Goal: Information Seeking & Learning: Learn about a topic

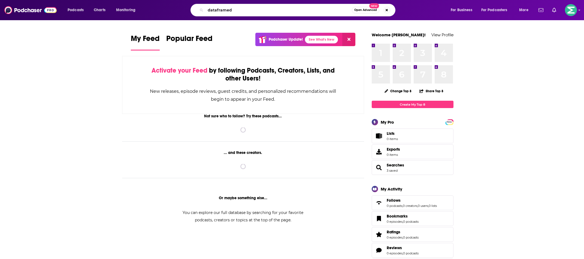
type input "dataframed"
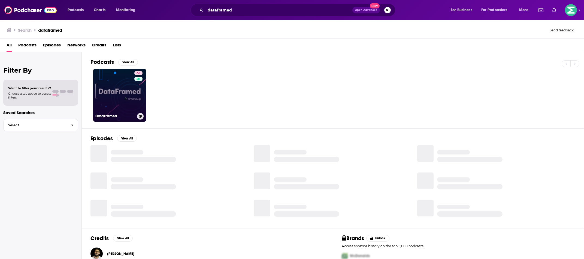
click at [129, 94] on link "68 DataFramed" at bounding box center [119, 95] width 53 height 53
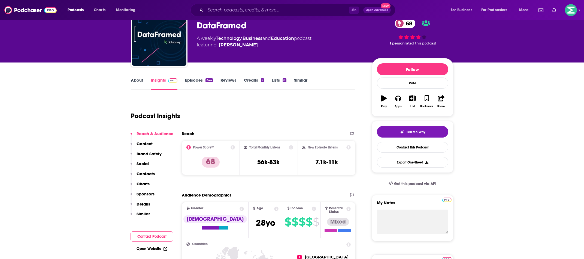
scroll to position [38, 0]
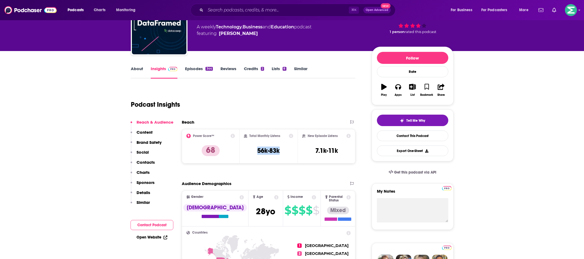
drag, startPoint x: 280, startPoint y: 151, endPoint x: 257, endPoint y: 151, distance: 23.7
click at [257, 151] on div "Total Monthly Listens 56k-83k" at bounding box center [268, 146] width 49 height 25
copy h3 "56k-83k"
click at [136, 68] on link "About" at bounding box center [137, 72] width 12 height 13
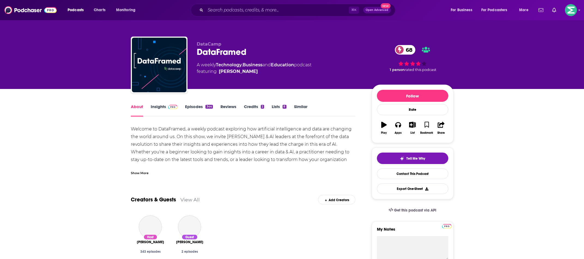
click at [169, 137] on div "Welcome to DataFramed, a weekly podcast exploring how artificial intelligence a…" at bounding box center [243, 159] width 225 height 69
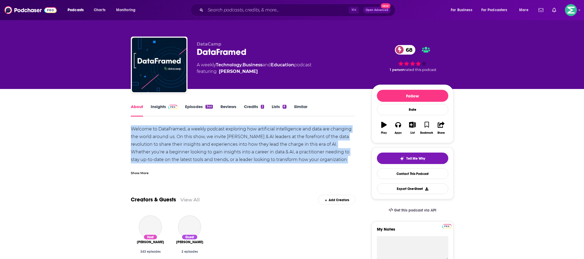
click at [169, 137] on div "Welcome to DataFramed, a weekly podcast exploring how artificial intelligence a…" at bounding box center [243, 159] width 225 height 69
copy div "Welcome to DataFramed, a weekly podcast exploring how artificial intelligence a…"
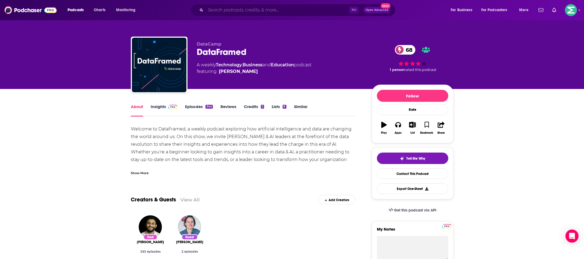
click at [247, 14] on input "Search podcasts, credits, & more..." at bounding box center [277, 10] width 143 height 9
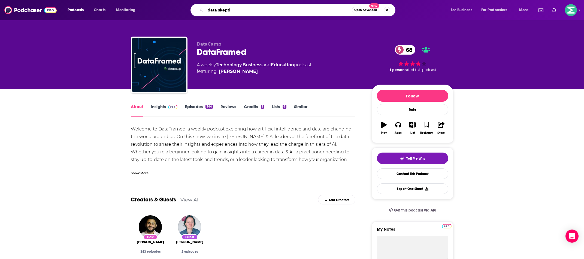
type input "data skeptic"
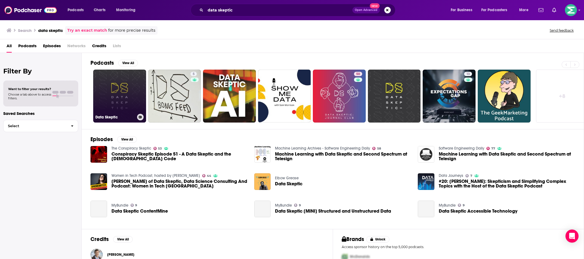
click at [124, 96] on link "Data Skeptic" at bounding box center [119, 96] width 53 height 53
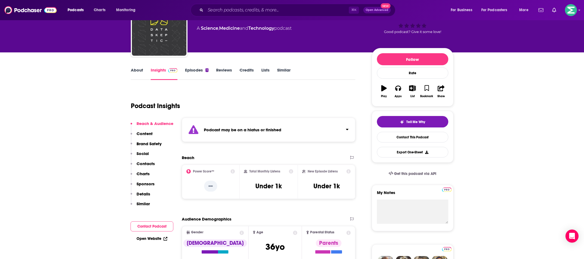
scroll to position [37, 0]
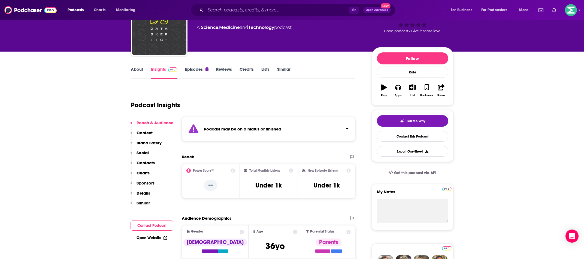
click at [132, 69] on link "About" at bounding box center [137, 73] width 12 height 13
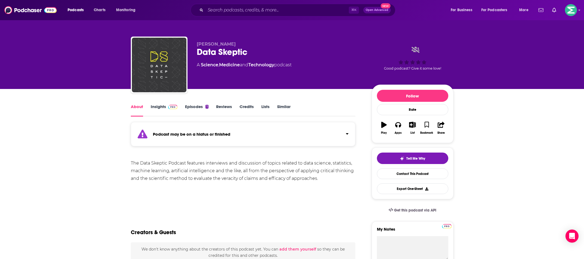
click at [227, 174] on div "The Data Skeptic Podcast features interviews and discussion of topics related t…" at bounding box center [243, 170] width 225 height 23
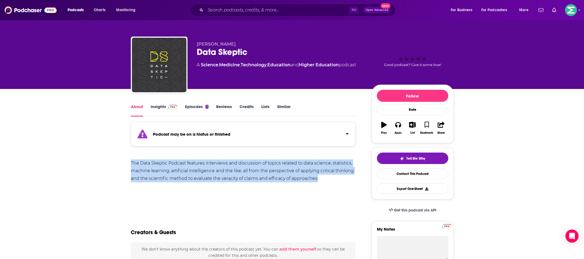
click at [227, 174] on div "The Data Skeptic Podcast features interviews and discussion of topics related t…" at bounding box center [243, 170] width 225 height 23
copy div "The Data Skeptic Podcast features interviews and discussion of topics related t…"
